Goal: Task Accomplishment & Management: Manage account settings

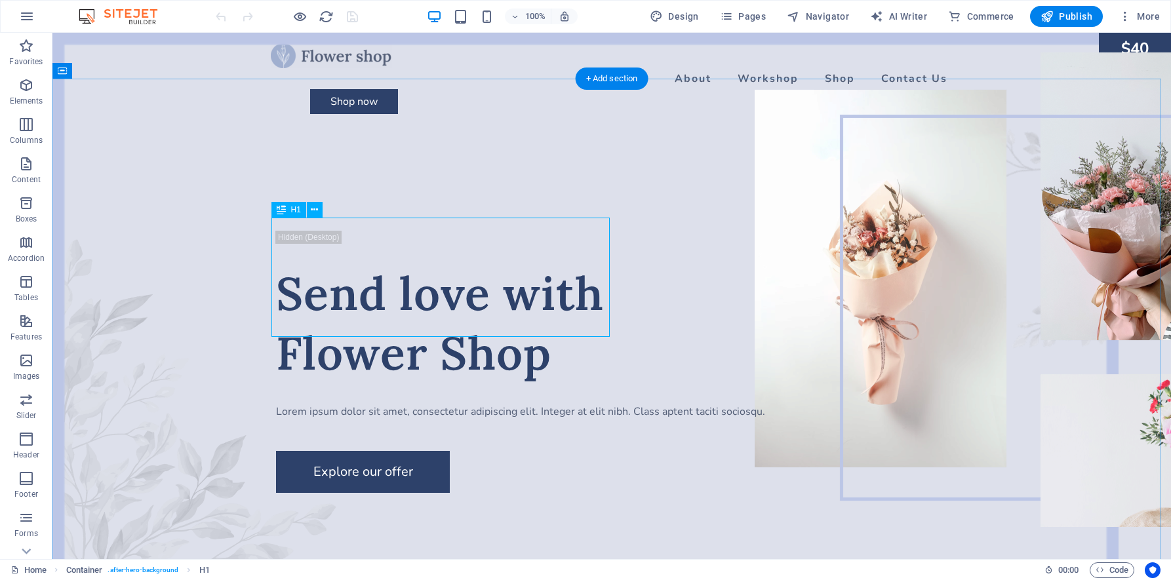
click at [384, 264] on div "Send love with Flower Shop" at bounding box center [611, 323] width 671 height 119
click at [416, 264] on div "Send love with Flower Shop" at bounding box center [611, 323] width 671 height 119
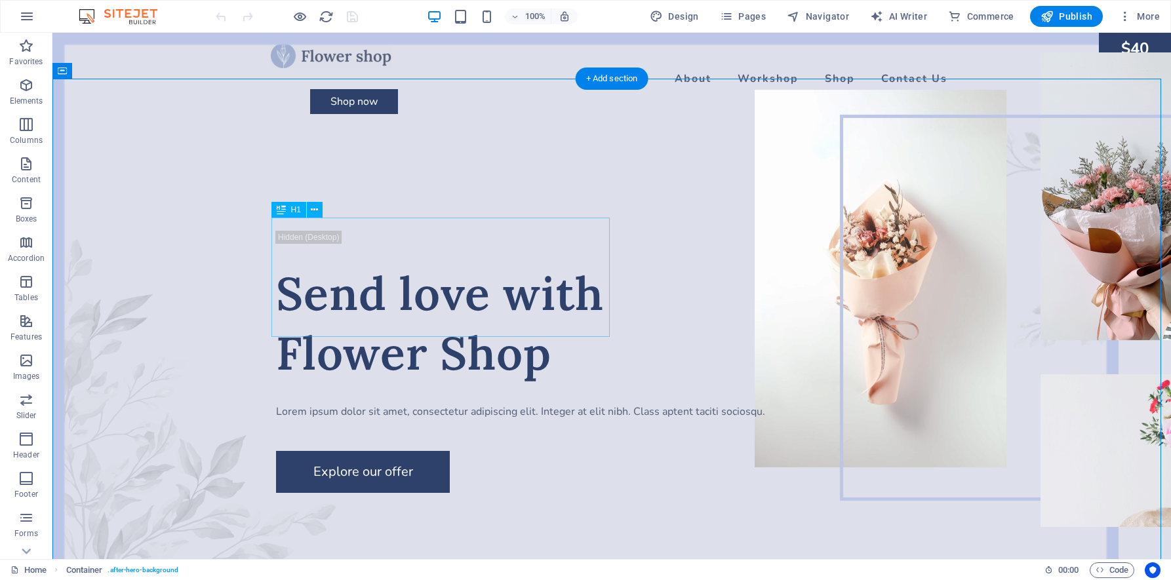
click at [469, 292] on div "Send love with Flower Shop" at bounding box center [611, 323] width 671 height 119
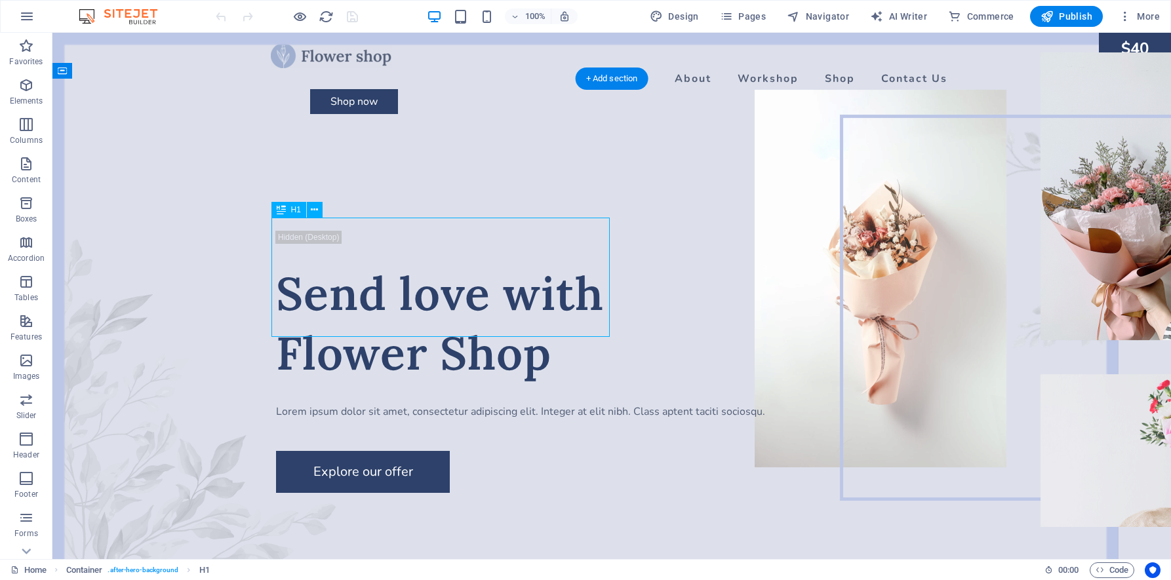
click at [469, 292] on div "Send love with Flower Shop" at bounding box center [611, 323] width 671 height 119
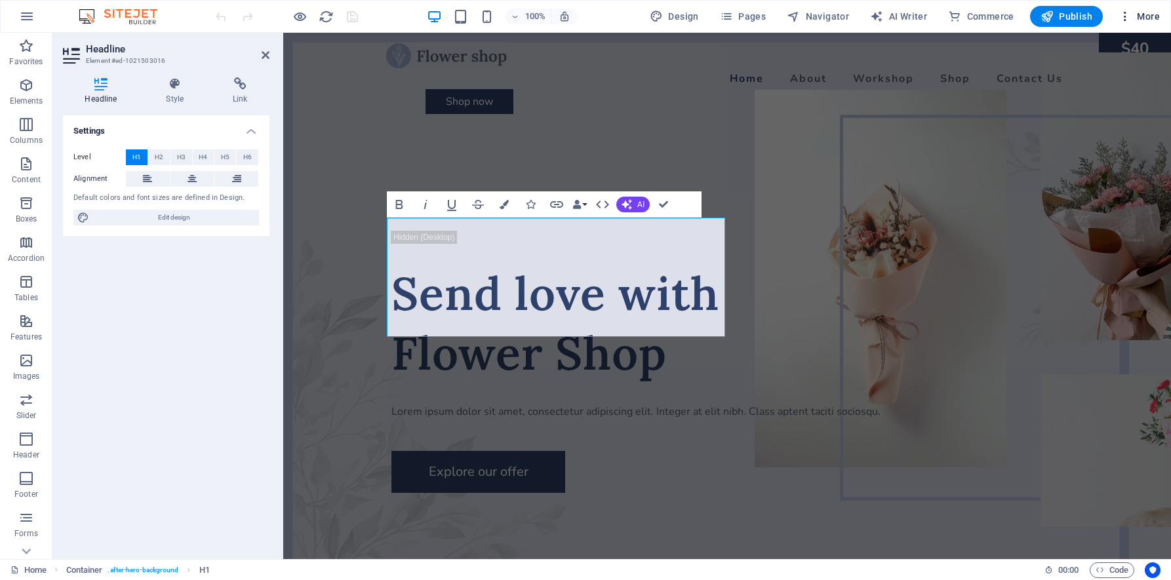
click at [1147, 18] on span "More" at bounding box center [1138, 16] width 41 height 13
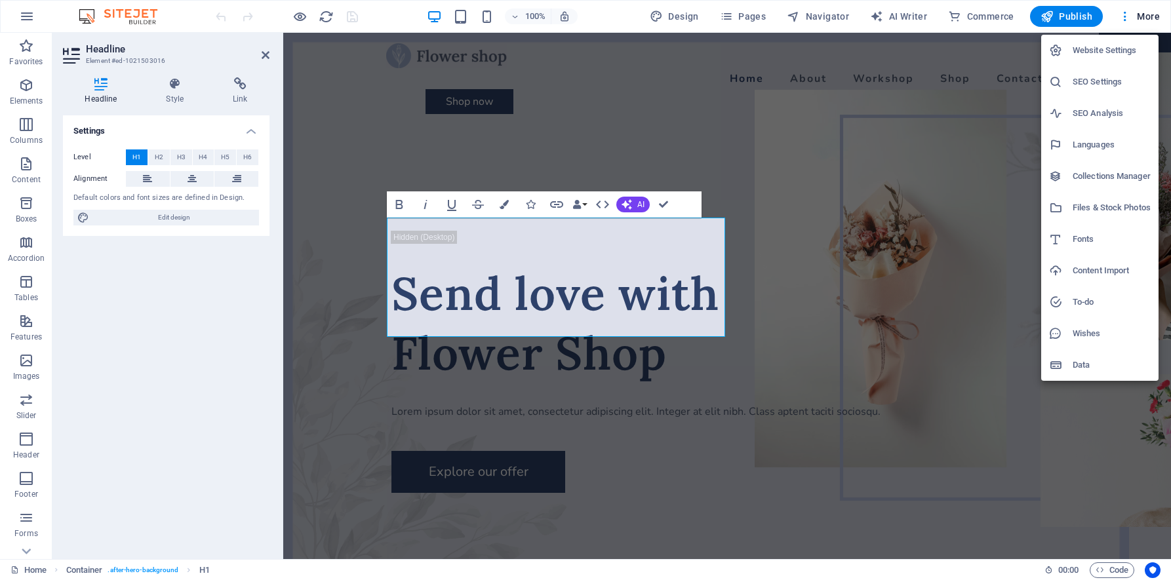
click at [1111, 55] on h6 "Website Settings" at bounding box center [1112, 51] width 78 height 16
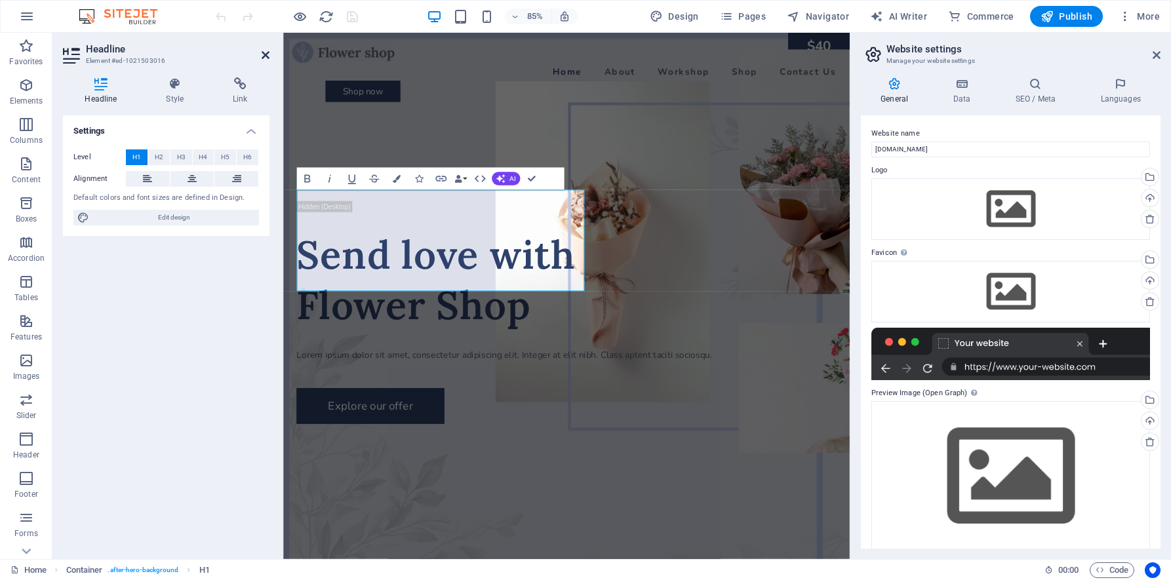
click at [268, 58] on icon at bounding box center [266, 55] width 8 height 10
